Goal: Find specific page/section: Find specific page/section

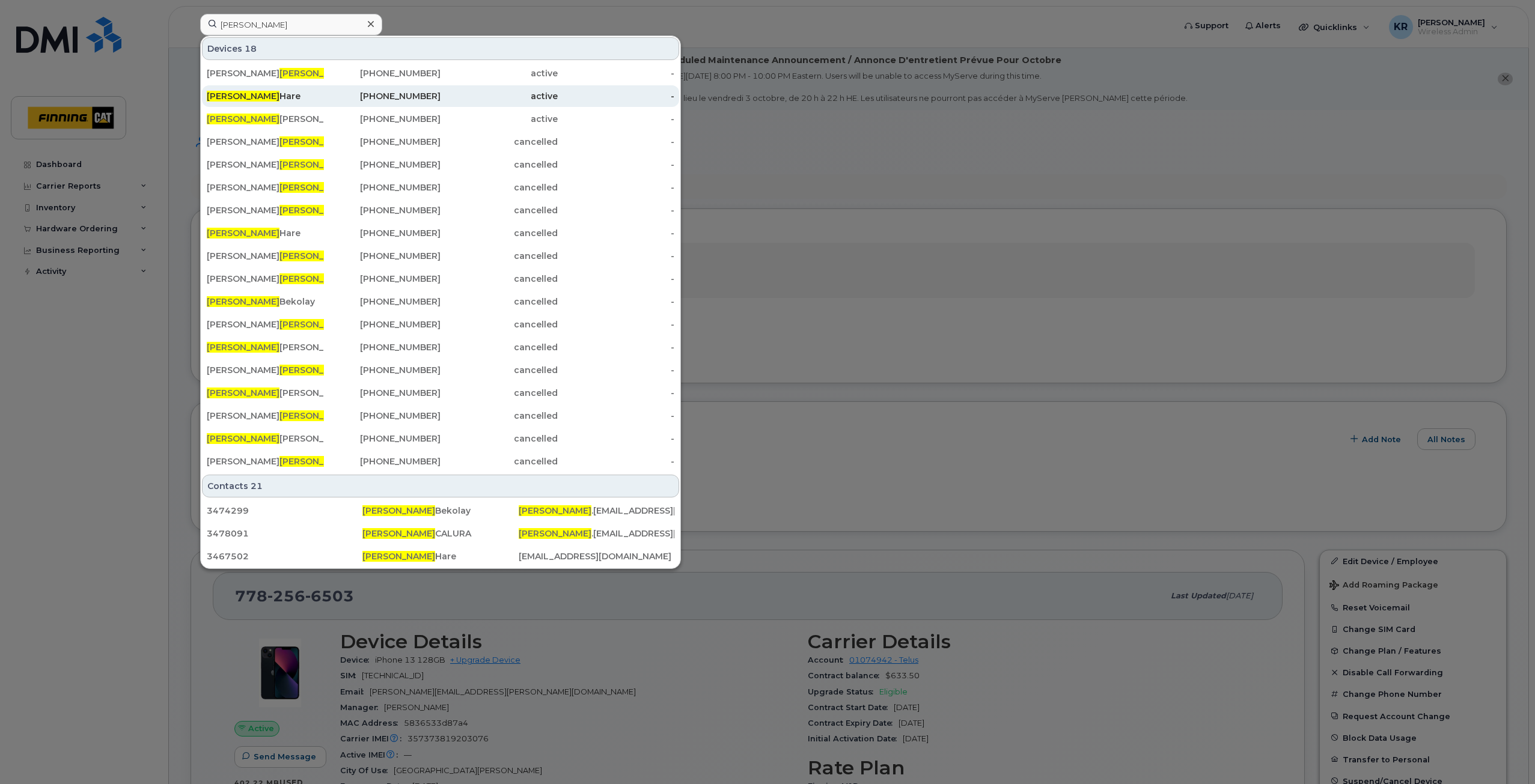
type input "allen"
click at [249, 98] on div "Allen Hare" at bounding box center [265, 96] width 117 height 12
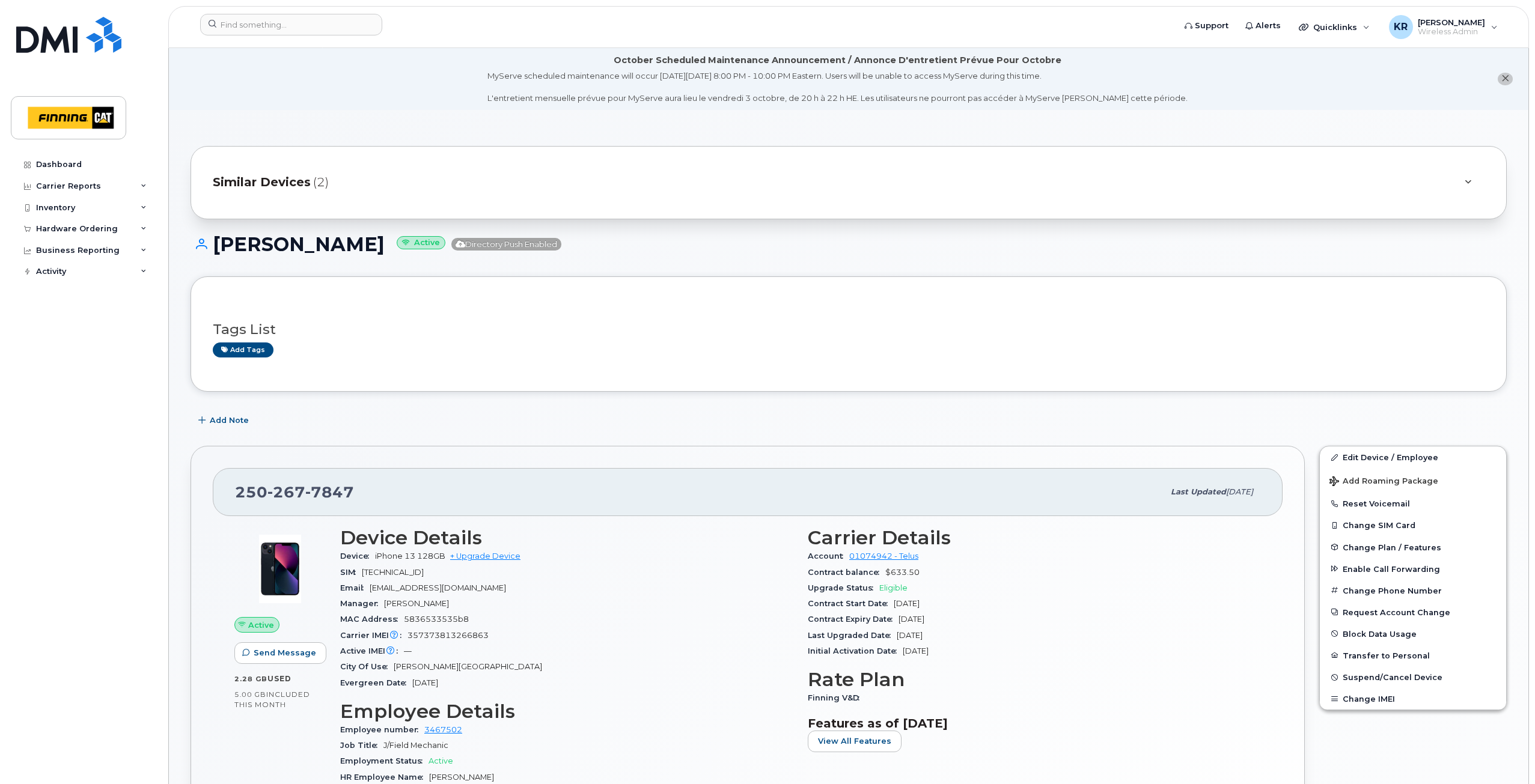
click at [297, 188] on span "Similar Devices" at bounding box center [262, 182] width 98 height 17
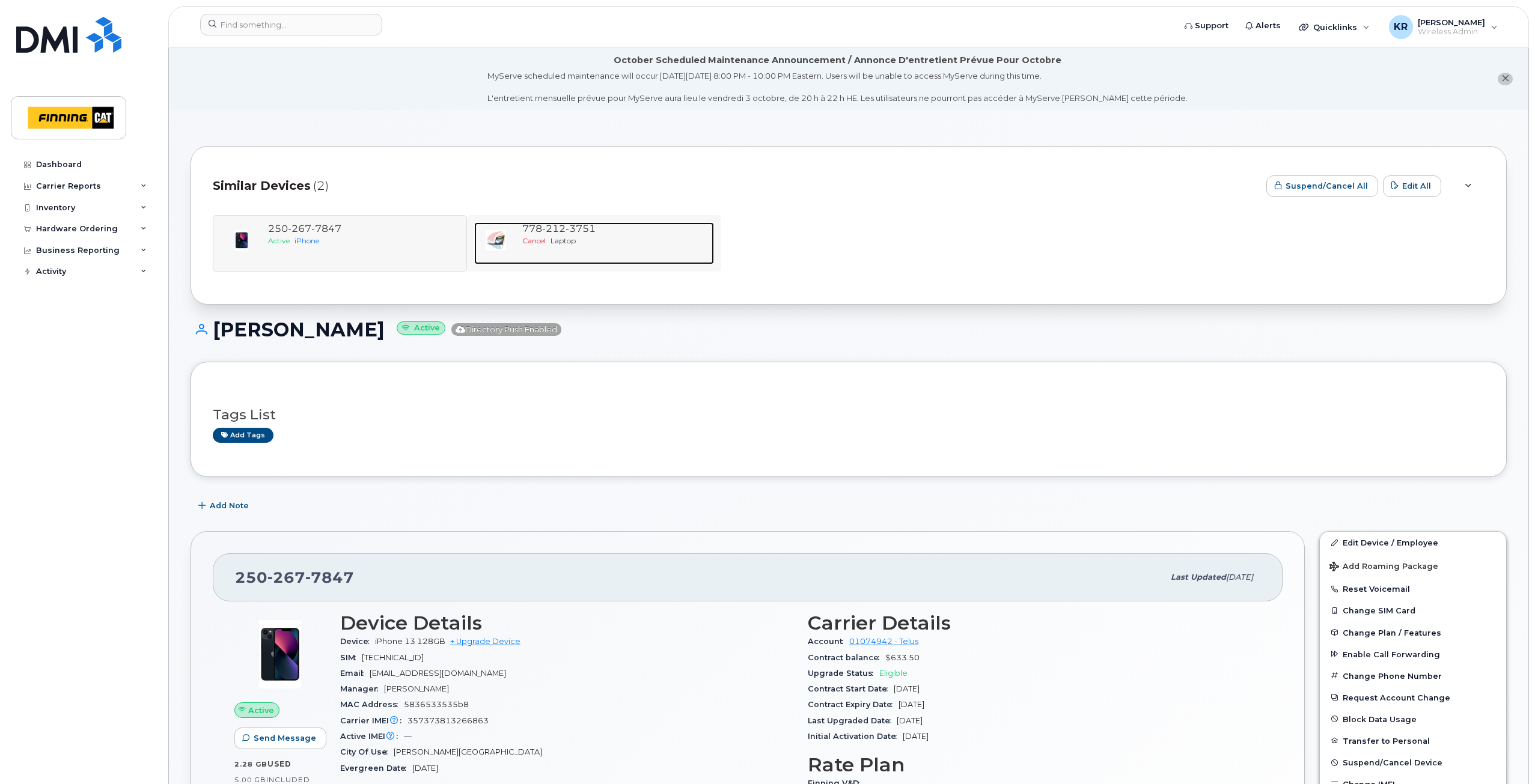
click at [577, 228] on span "3751" at bounding box center [580, 228] width 30 height 11
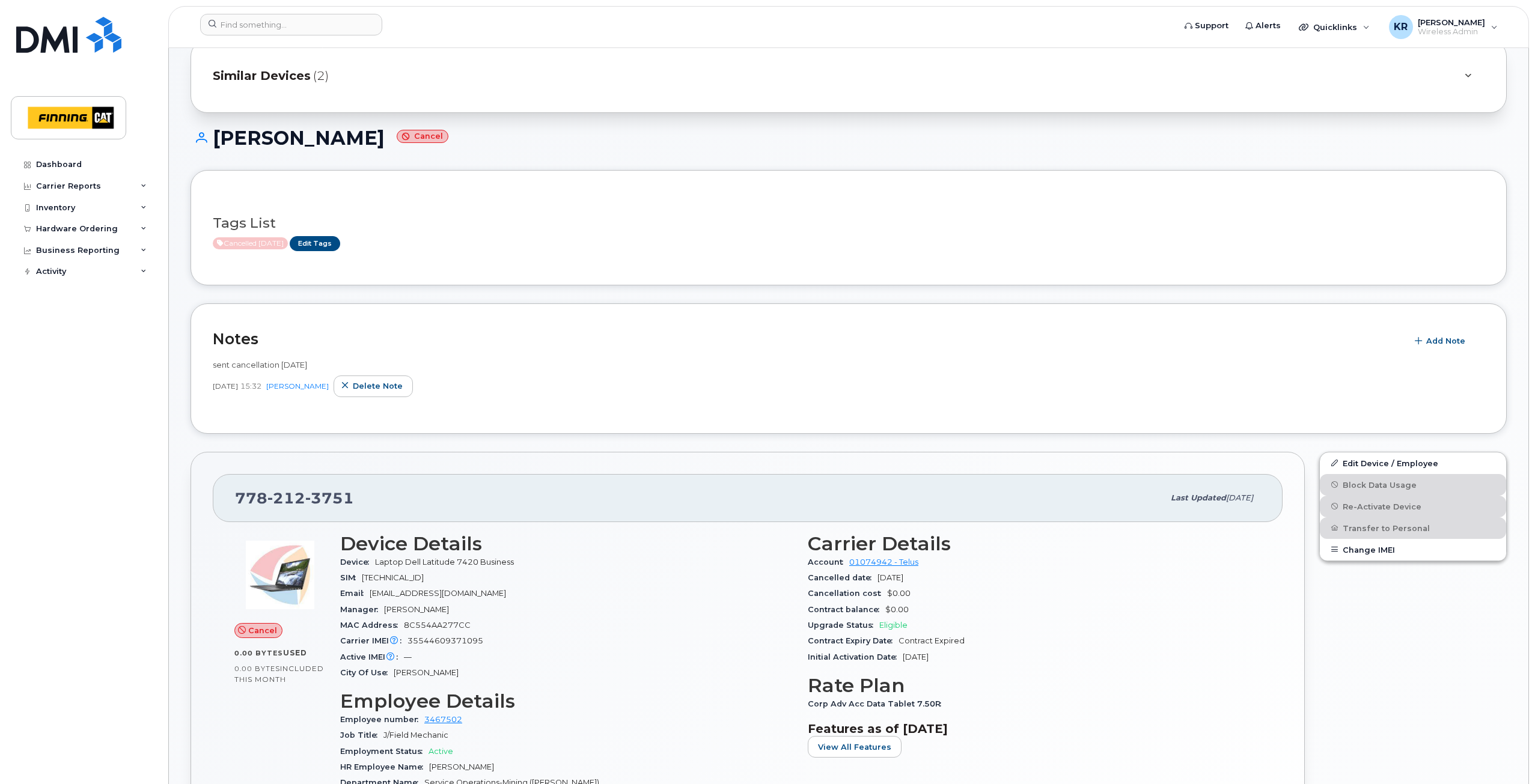
scroll to position [120, 0]
